Goal: Task Accomplishment & Management: Use online tool/utility

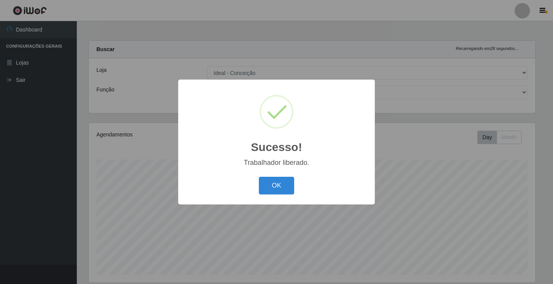
select select "231"
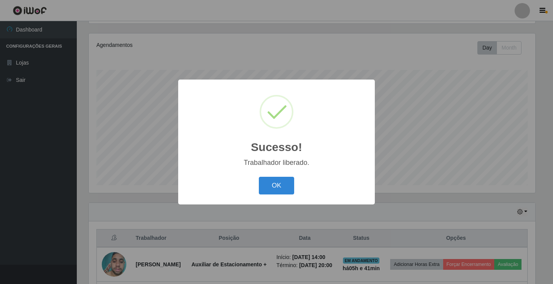
click at [274, 189] on button "OK" at bounding box center [277, 186] width 36 height 18
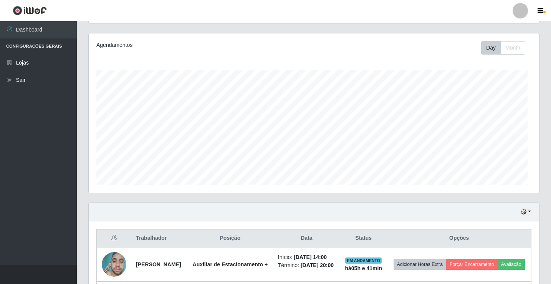
scroll to position [159, 450]
click at [540, 12] on icon "button" at bounding box center [540, 10] width 6 height 7
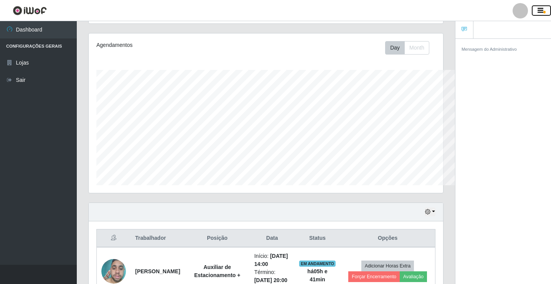
scroll to position [383582, 383387]
click at [514, 7] on div at bounding box center [519, 10] width 15 height 15
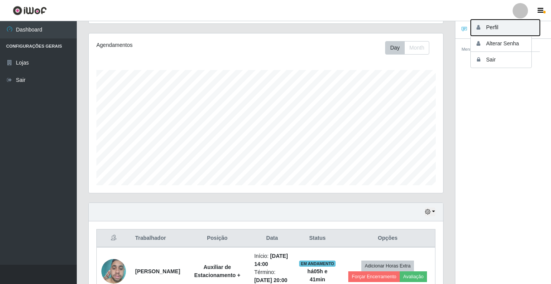
click at [485, 29] on button "Perfil" at bounding box center [504, 28] width 69 height 16
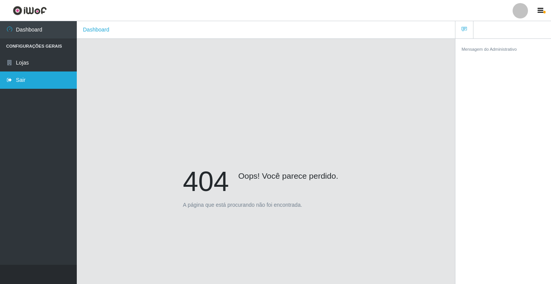
click at [37, 79] on link "Sair" at bounding box center [38, 79] width 77 height 17
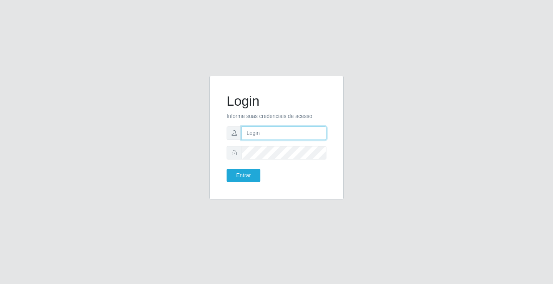
click at [259, 134] on input "text" at bounding box center [283, 132] width 85 height 13
type input "ediane@ideal"
click at [226, 168] on button "Entrar" at bounding box center [243, 174] width 34 height 13
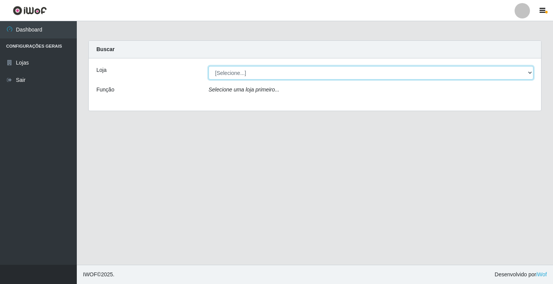
click at [394, 78] on select "[Selecione...] Ideal - Conceição" at bounding box center [370, 72] width 325 height 13
select select "231"
click at [208, 66] on select "[Selecione...] Ideal - Conceição" at bounding box center [370, 72] width 325 height 13
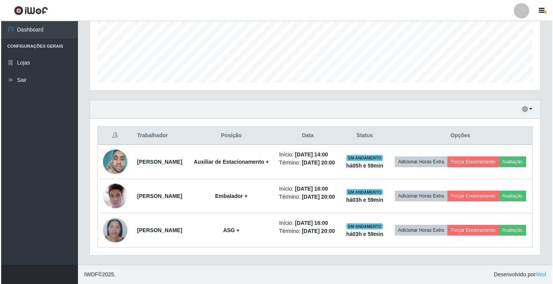
scroll to position [209, 0]
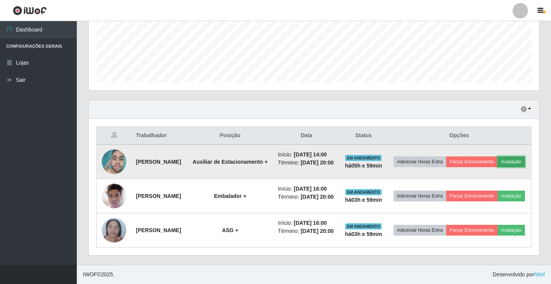
click at [497, 156] on button "Avaliação" at bounding box center [510, 161] width 27 height 11
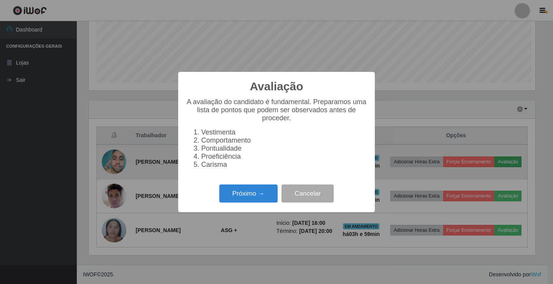
scroll to position [159, 446]
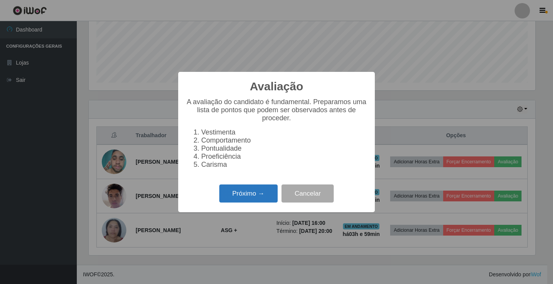
click at [241, 195] on button "Próximo →" at bounding box center [248, 193] width 58 height 18
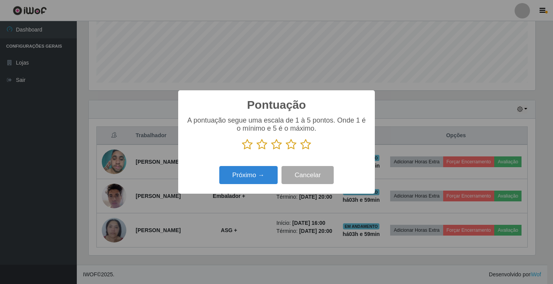
click at [305, 144] on icon at bounding box center [305, 145] width 11 height 12
click at [300, 150] on input "radio" at bounding box center [300, 150] width 0 height 0
click at [279, 165] on div "Próximo → Cancelar" at bounding box center [276, 175] width 181 height 22
click at [276, 167] on div "Próximo → Cancelar" at bounding box center [276, 175] width 181 height 22
click at [259, 177] on button "Próximo →" at bounding box center [248, 175] width 58 height 18
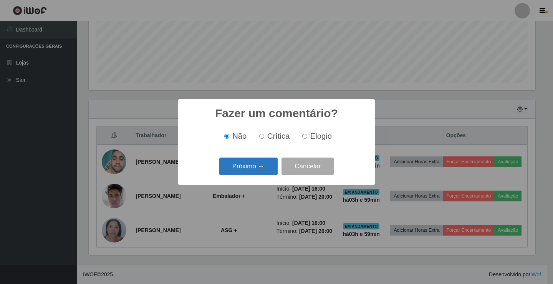
click at [261, 172] on button "Próximo →" at bounding box center [248, 166] width 58 height 18
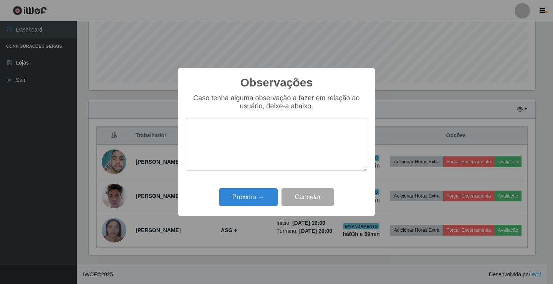
click at [246, 208] on div "Próximo → Cancelar" at bounding box center [276, 197] width 181 height 22
click at [269, 193] on button "Próximo →" at bounding box center [248, 197] width 58 height 18
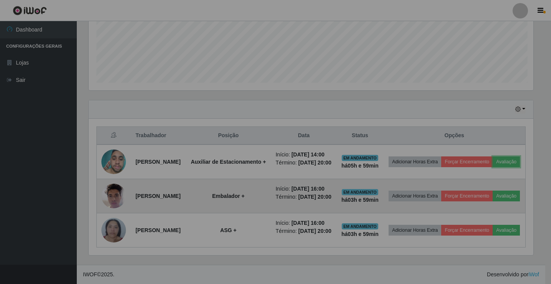
scroll to position [159, 450]
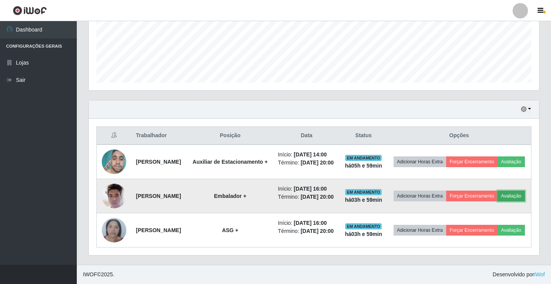
click at [497, 194] on button "Avaliação" at bounding box center [510, 195] width 27 height 11
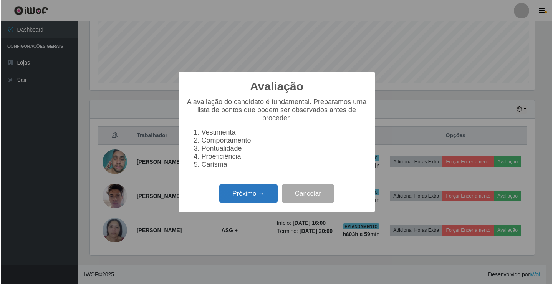
scroll to position [159, 446]
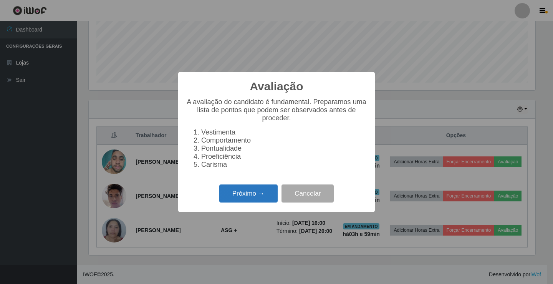
click at [250, 194] on button "Próximo →" at bounding box center [248, 193] width 58 height 18
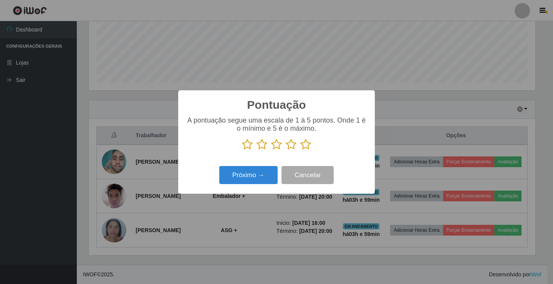
click at [304, 144] on icon at bounding box center [305, 145] width 11 height 12
click at [300, 150] on input "radio" at bounding box center [300, 150] width 0 height 0
click at [264, 172] on button "Próximo →" at bounding box center [248, 175] width 58 height 18
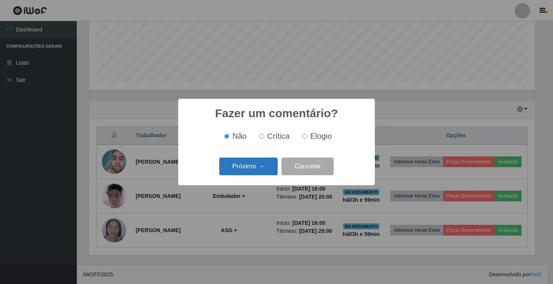
click at [262, 170] on button "Próximo →" at bounding box center [248, 166] width 58 height 18
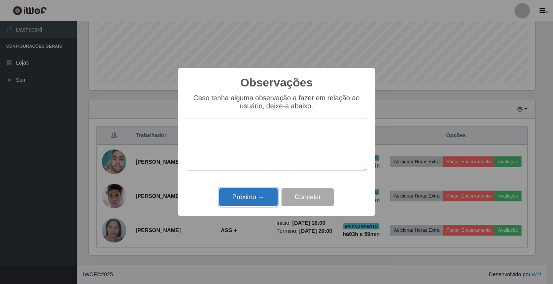
click at [257, 197] on button "Próximo →" at bounding box center [248, 197] width 58 height 18
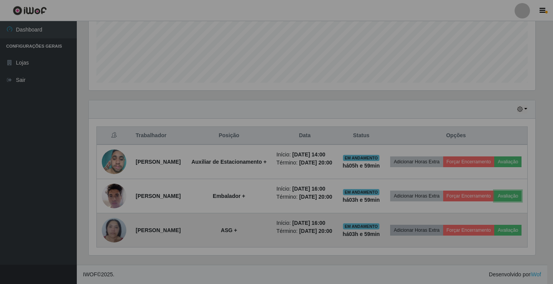
scroll to position [159, 450]
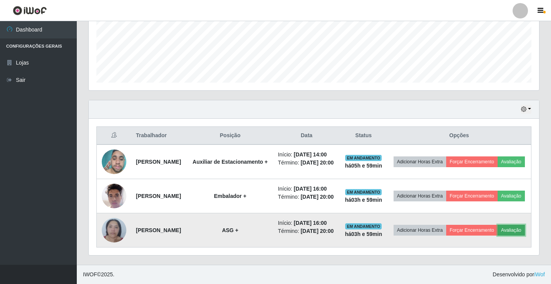
click at [497, 232] on button "Avaliação" at bounding box center [510, 229] width 27 height 11
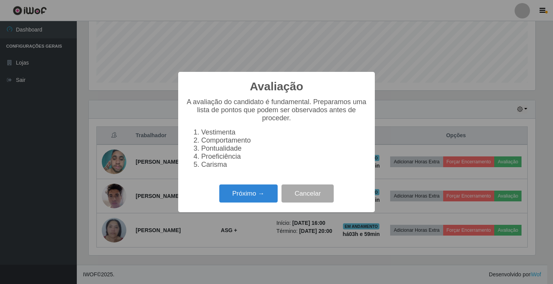
scroll to position [159, 446]
click at [253, 200] on button "Próximo →" at bounding box center [248, 193] width 58 height 18
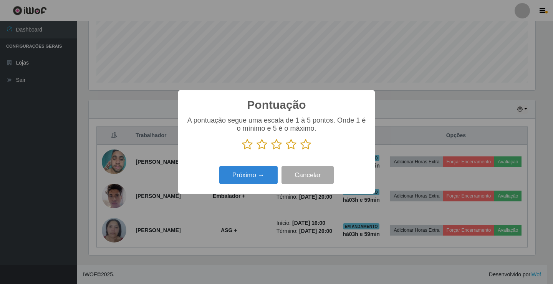
click at [306, 147] on icon at bounding box center [305, 145] width 11 height 12
click at [300, 150] on input "radio" at bounding box center [300, 150] width 0 height 0
click at [259, 177] on button "Próximo →" at bounding box center [248, 175] width 58 height 18
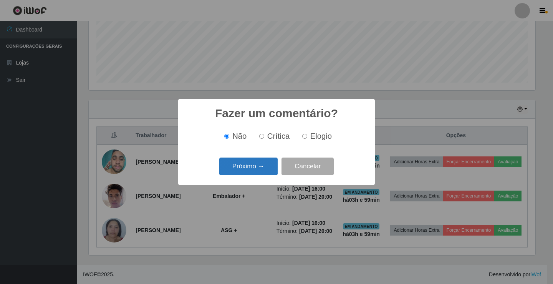
click at [259, 170] on button "Próximo →" at bounding box center [248, 166] width 58 height 18
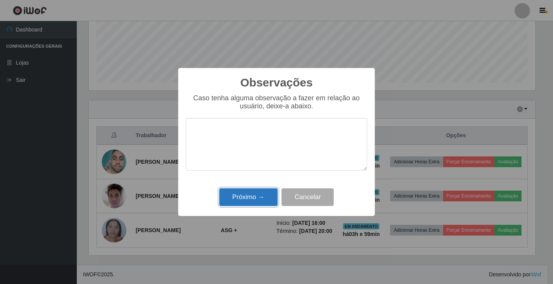
click at [260, 192] on button "Próximo →" at bounding box center [248, 197] width 58 height 18
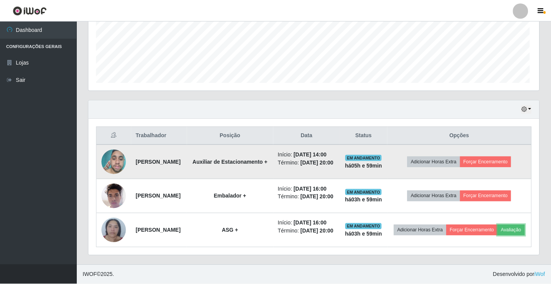
scroll to position [159, 450]
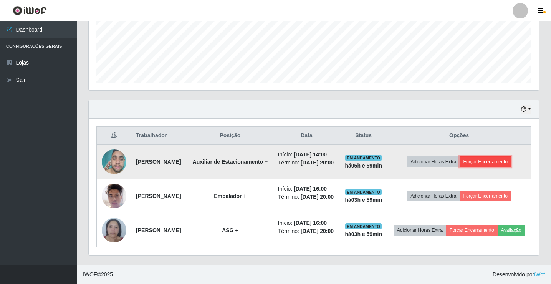
click at [489, 156] on button "Forçar Encerramento" at bounding box center [484, 161] width 51 height 11
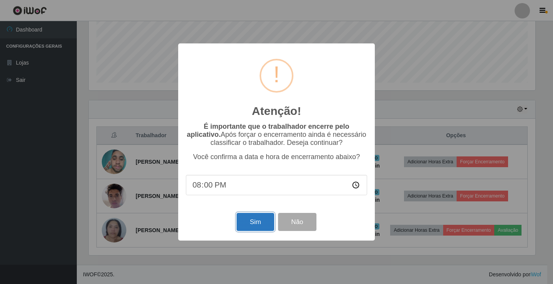
click at [244, 222] on button "Sim" at bounding box center [254, 222] width 37 height 18
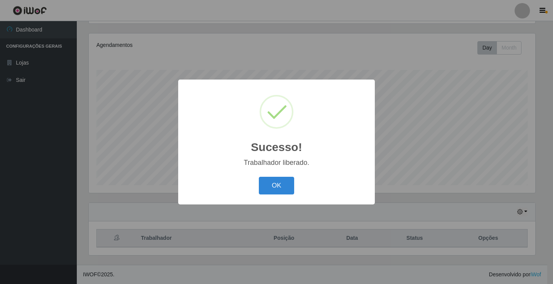
click at [487, 188] on div "Sucesso! × Trabalhador liberado. OK Cancel" at bounding box center [276, 142] width 553 height 284
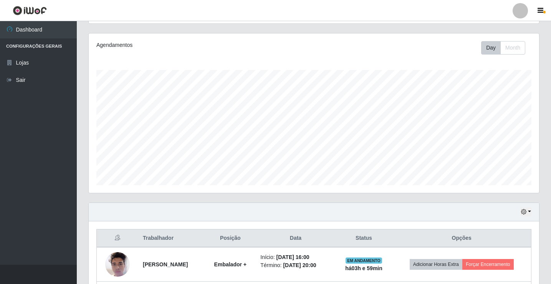
scroll to position [158, 0]
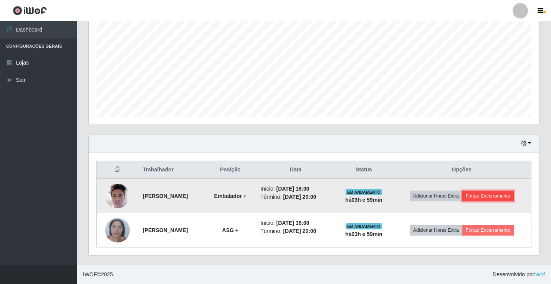
click at [501, 195] on button "Forçar Encerramento" at bounding box center [487, 195] width 51 height 11
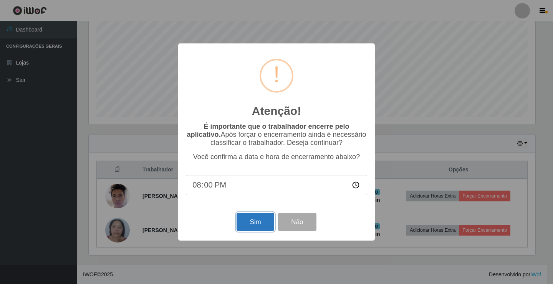
click at [256, 221] on button "Sim" at bounding box center [254, 222] width 37 height 18
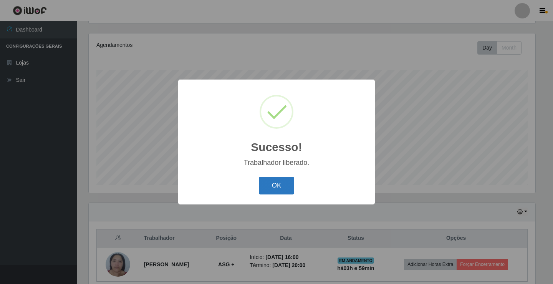
click at [276, 184] on button "OK" at bounding box center [277, 186] width 36 height 18
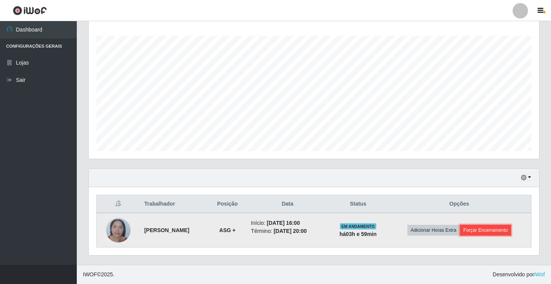
click at [494, 224] on button "Forçar Encerramento" at bounding box center [485, 229] width 51 height 11
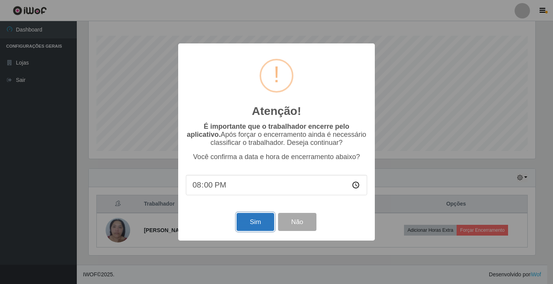
click at [256, 220] on button "Sim" at bounding box center [254, 222] width 37 height 18
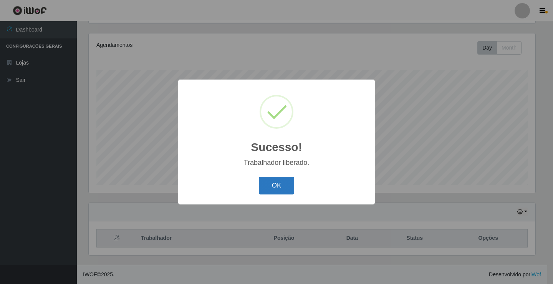
click at [281, 186] on button "OK" at bounding box center [277, 186] width 36 height 18
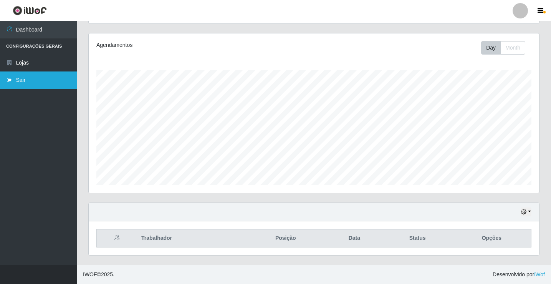
click at [28, 79] on link "Sair" at bounding box center [38, 79] width 77 height 17
